Goal: Information Seeking & Learning: Learn about a topic

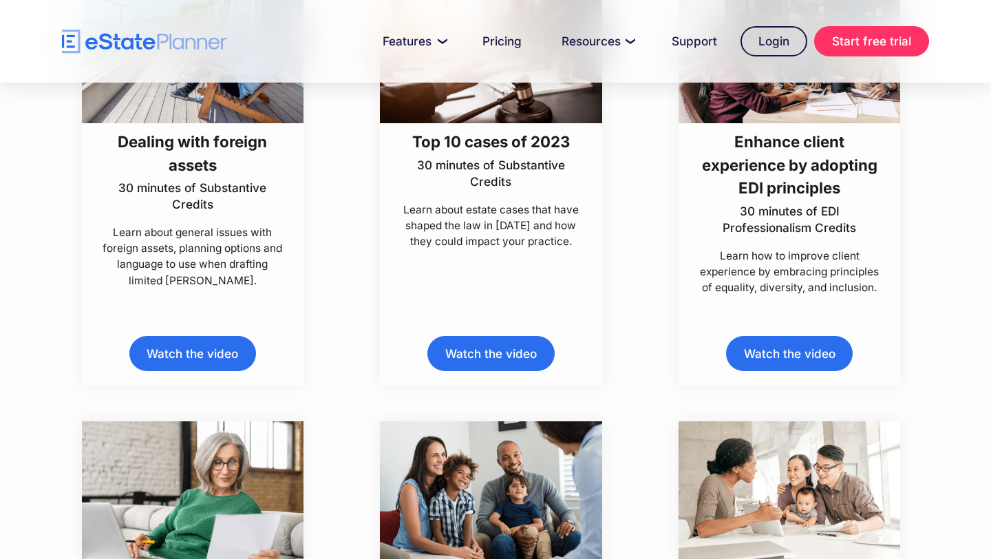
scroll to position [4844, 0]
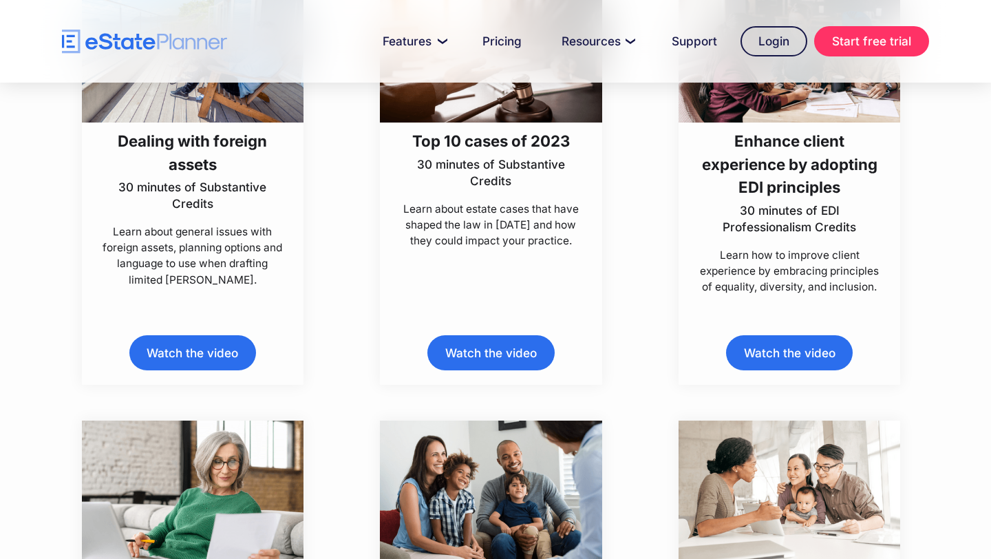
click at [797, 168] on h3 "Enhance client experience by adopting EDI principles" at bounding box center [789, 163] width 184 height 69
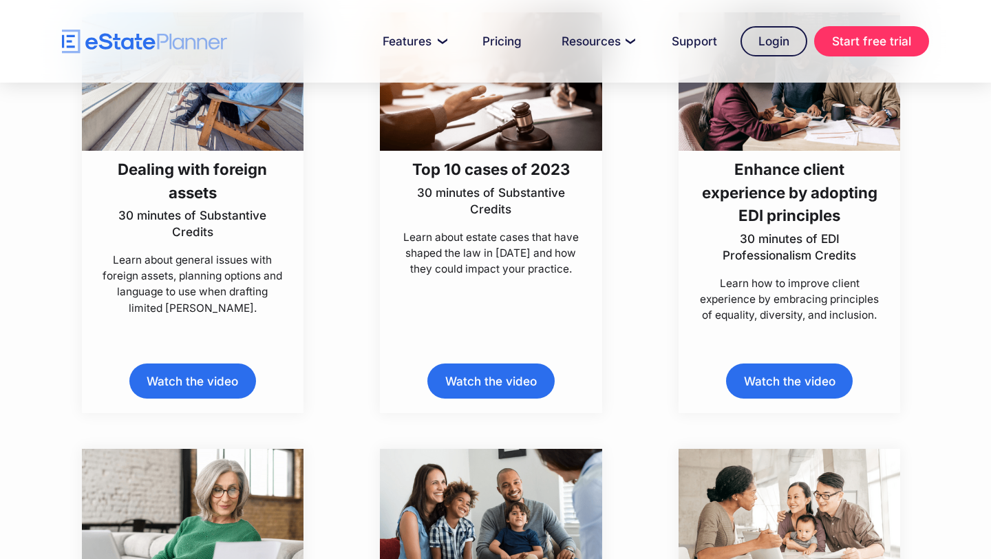
scroll to position [4814, 0]
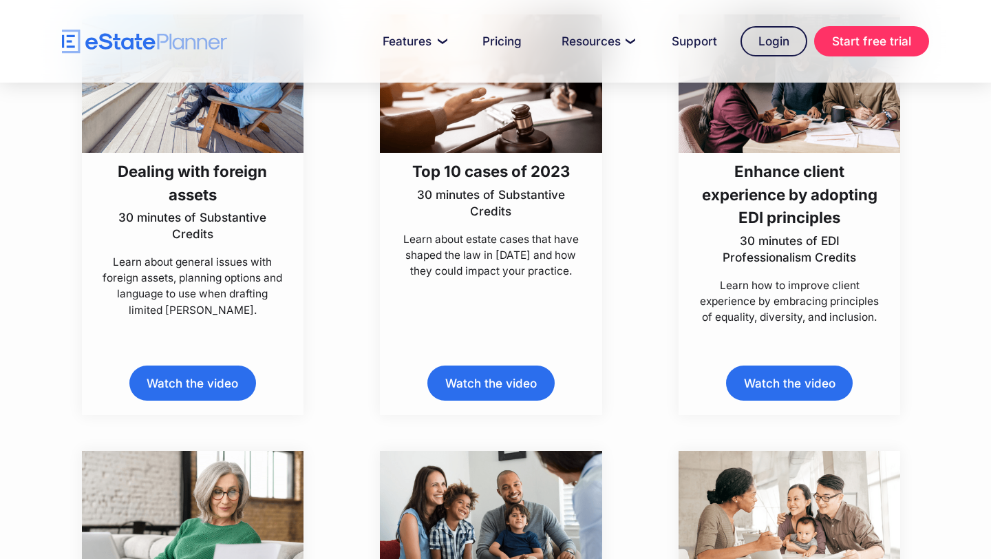
click at [748, 160] on h3 "Enhance client experience by adopting EDI principles" at bounding box center [789, 194] width 184 height 69
drag, startPoint x: 0, startPoint y: 0, endPoint x: 719, endPoint y: 155, distance: 735.2
click at [738, 174] on h3 "Enhance client experience by adopting EDI principles" at bounding box center [789, 194] width 184 height 69
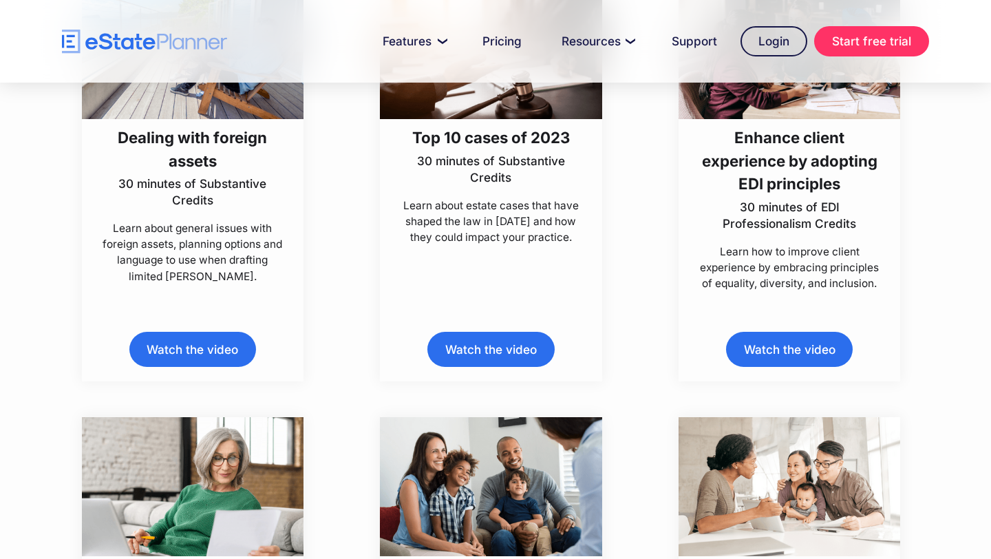
scroll to position [4851, 0]
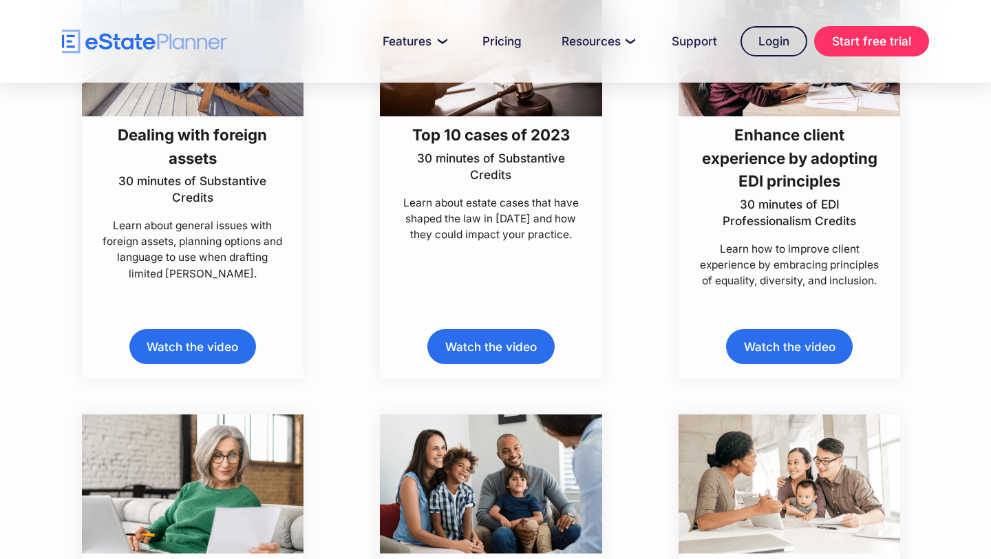
click at [798, 177] on div "Enhance client experience by adopting EDI principles 30 minutes of EDI Professi…" at bounding box center [789, 178] width 184 height 124
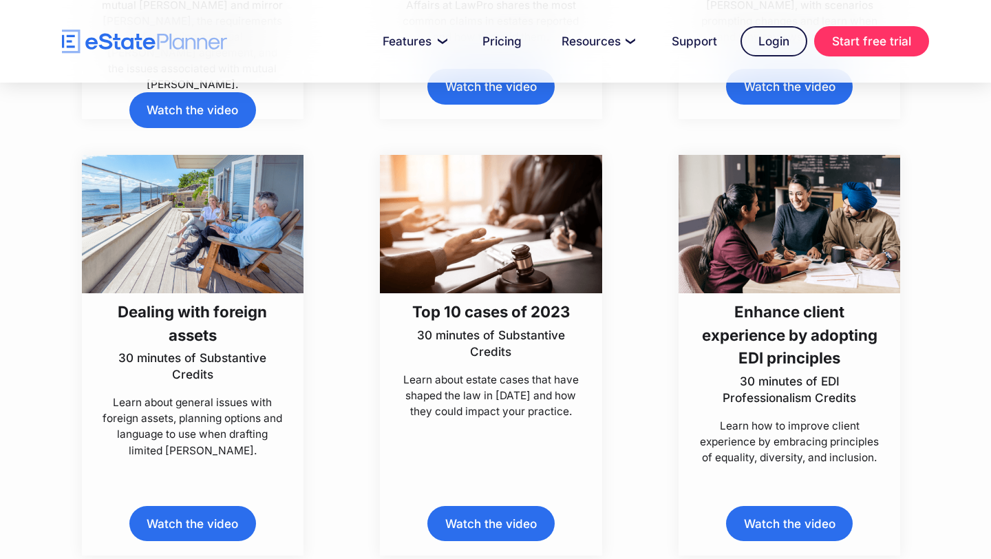
scroll to position [4674, 0]
